Goal: Task Accomplishment & Management: Manage account settings

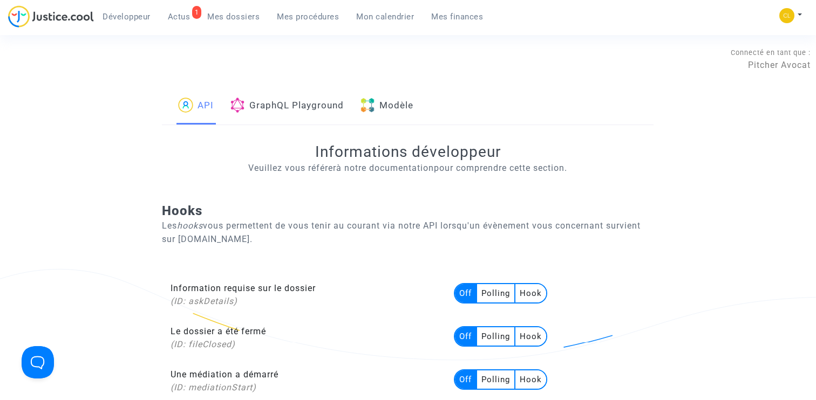
click at [409, 120] on link "Modèle" at bounding box center [386, 106] width 53 height 37
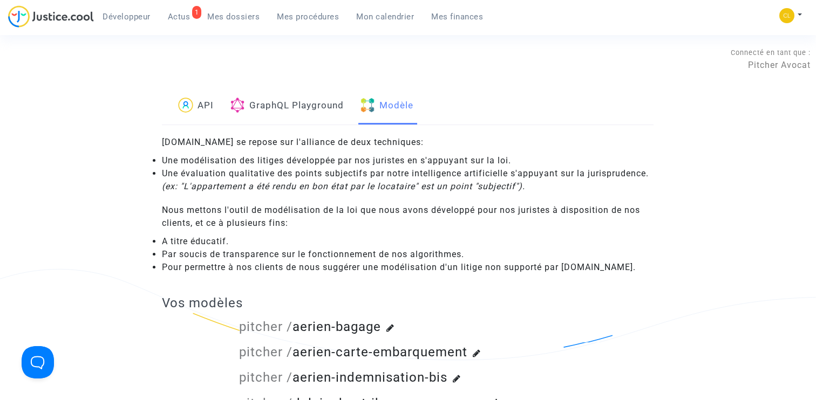
click at [805, 12] on div "Mon profil Changer de compte Paramètres Déconnexion" at bounding box center [792, 21] width 29 height 27
click at [796, 12] on button at bounding box center [790, 16] width 24 height 16
click at [752, 56] on link "Changer de compte" at bounding box center [747, 55] width 109 height 17
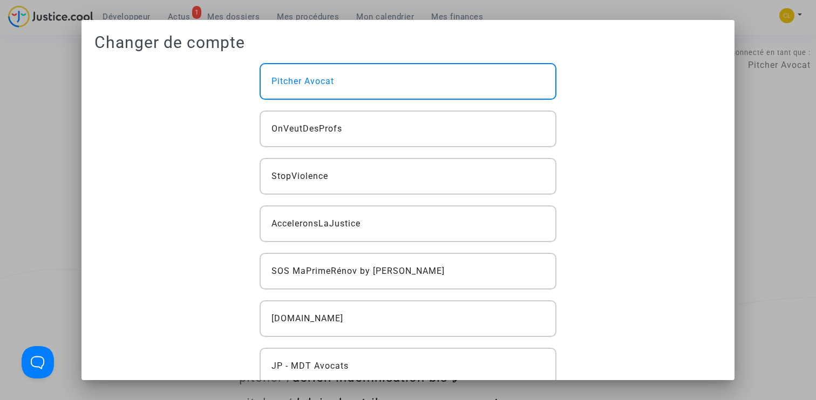
click at [752, 109] on div at bounding box center [408, 200] width 816 height 400
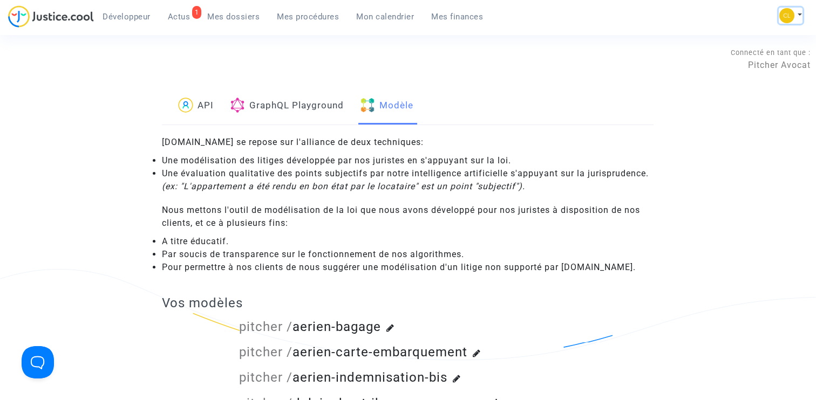
click at [797, 17] on button at bounding box center [790, 16] width 24 height 16
click at [736, 88] on link "Déconnexion" at bounding box center [747, 89] width 109 height 17
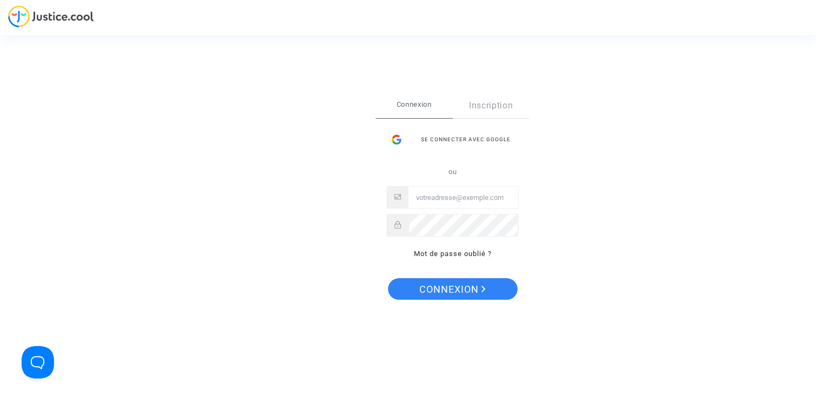
type input "[PERSON_NAME][EMAIL_ADDRESS][DOMAIN_NAME]"
drag, startPoint x: 436, startPoint y: 197, endPoint x: 479, endPoint y: 196, distance: 43.2
click at [479, 197] on input "[PERSON_NAME][EMAIL_ADDRESS][DOMAIN_NAME]" at bounding box center [462, 198] width 109 height 22
click at [388, 278] on button "Connexion" at bounding box center [452, 289] width 129 height 22
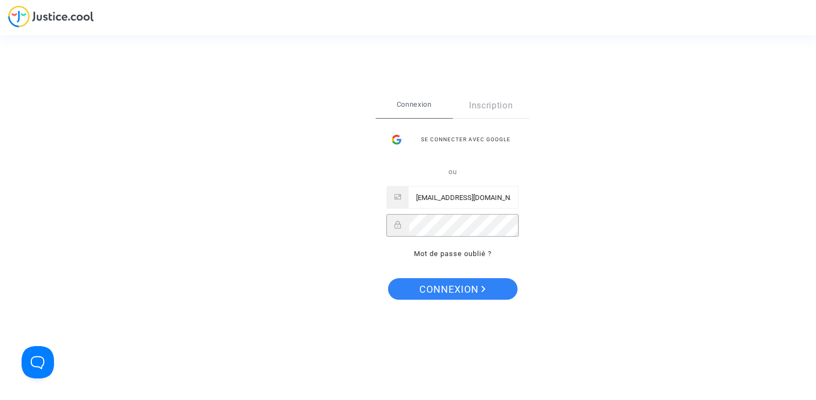
scroll to position [0, 0]
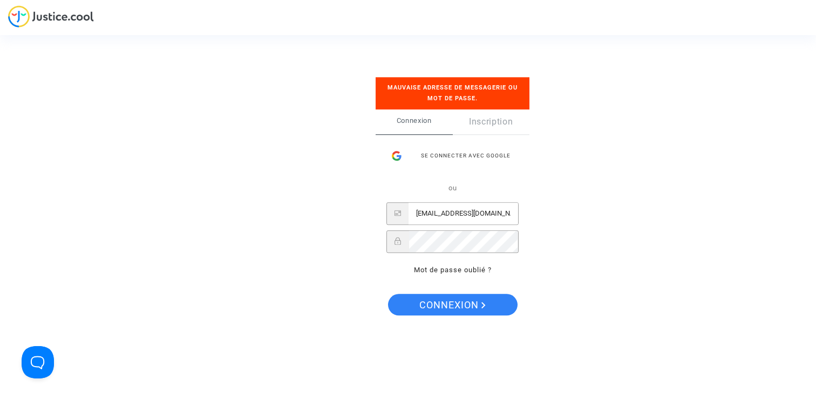
click at [467, 214] on input "[EMAIL_ADDRESS][DOMAIN_NAME]" at bounding box center [462, 214] width 109 height 22
click at [457, 214] on input "[EMAIL_ADDRESS][DOMAIN_NAME]" at bounding box center [462, 214] width 109 height 22
drag, startPoint x: 447, startPoint y: 215, endPoint x: 437, endPoint y: 215, distance: 9.7
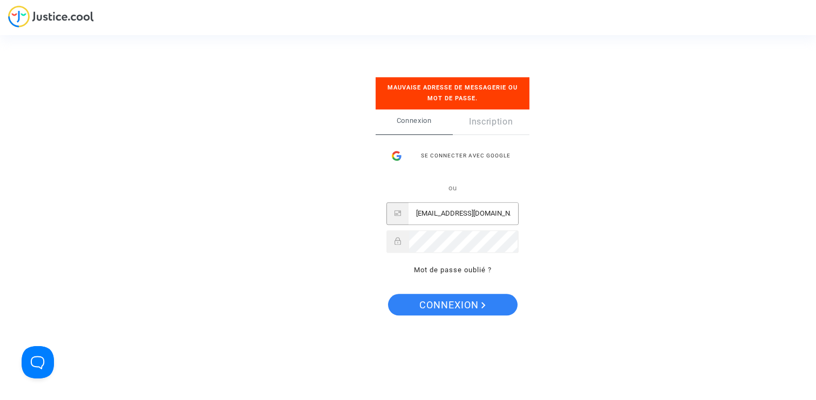
click at [437, 215] on input "[EMAIL_ADDRESS][DOMAIN_NAME]" at bounding box center [462, 214] width 109 height 22
click at [437, 215] on input "[PERSON_NAME][EMAIL_ADDRESS][DOMAIN_NAME]" at bounding box center [462, 214] width 109 height 22
type input "[PERSON_NAME][EMAIL_ADDRESS][DOMAIN_NAME]"
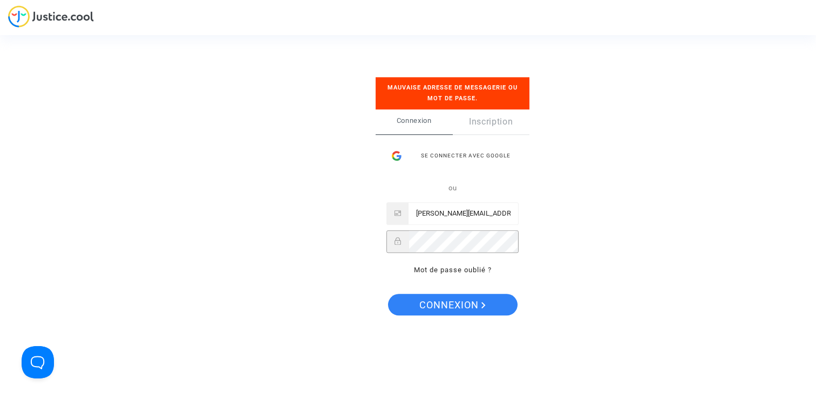
scroll to position [0, 11]
click at [446, 298] on span "Connexion" at bounding box center [452, 305] width 66 height 23
click at [459, 301] on span "Connexion" at bounding box center [452, 305] width 66 height 23
